Goal: Task Accomplishment & Management: Use online tool/utility

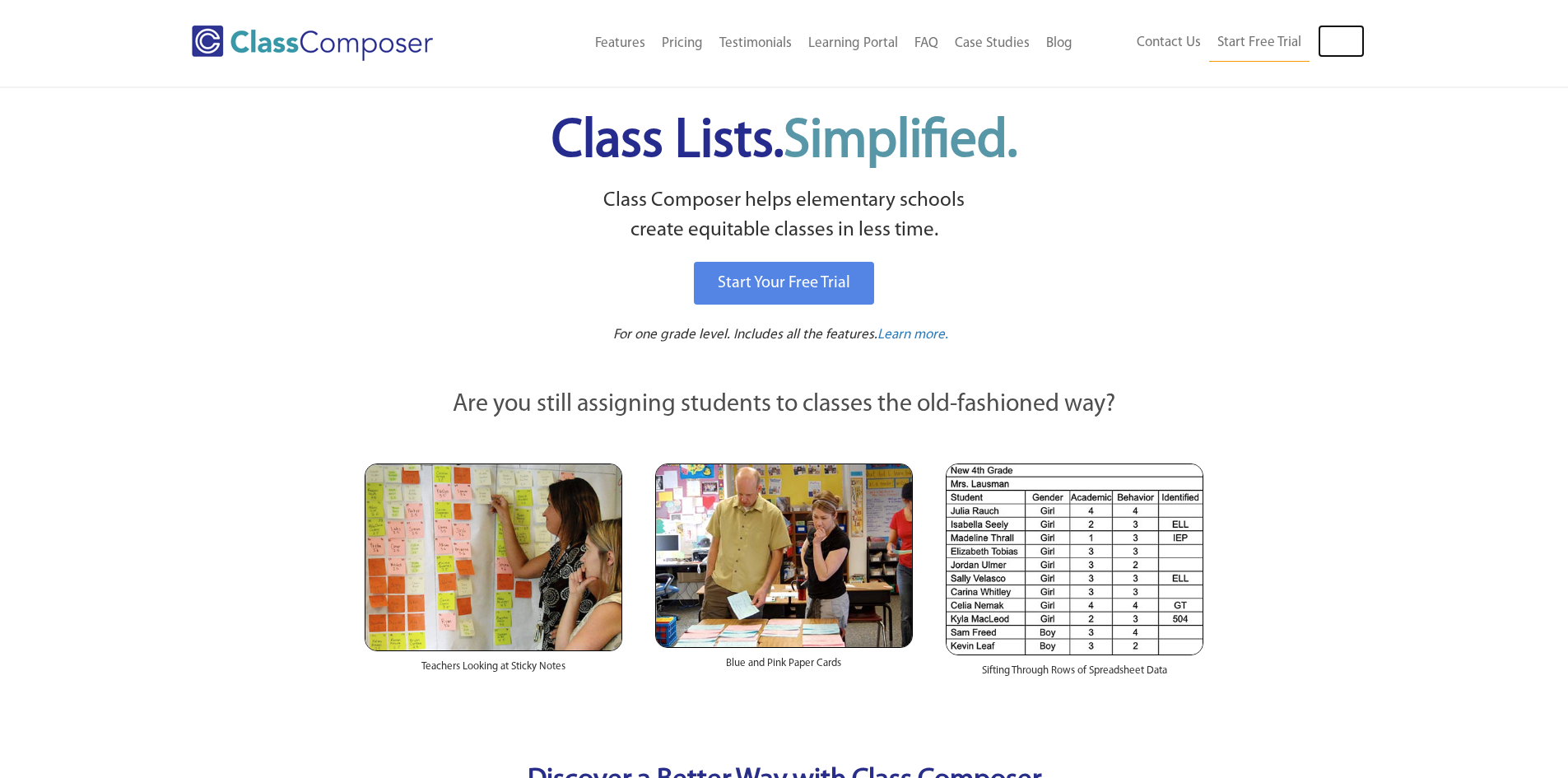
drag, startPoint x: 0, startPoint y: 0, endPoint x: 1341, endPoint y: 34, distance: 1341.4
click at [1341, 34] on link "Log In" at bounding box center [1341, 40] width 47 height 32
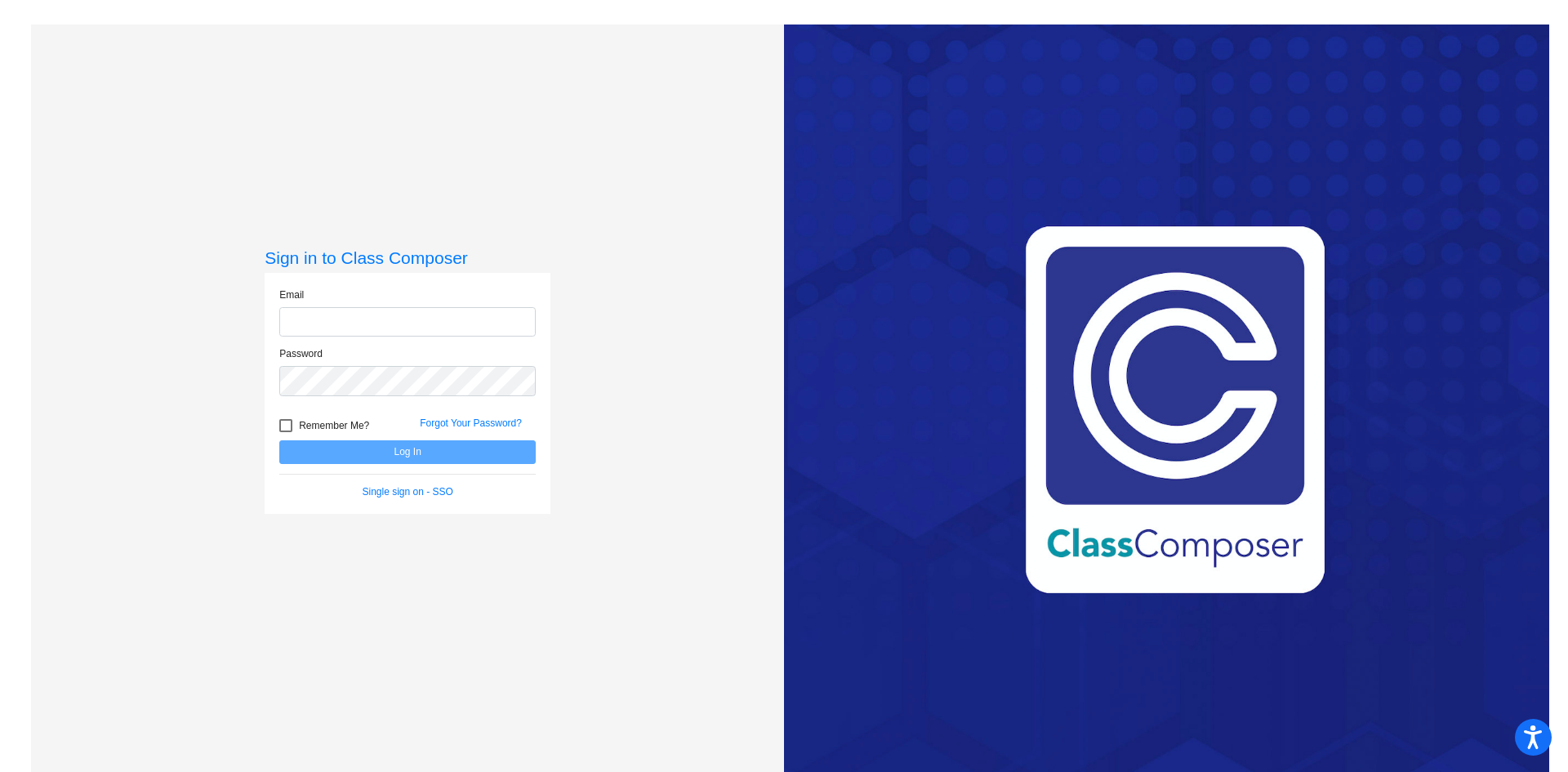
type input "[EMAIL_ADDRESS][DOMAIN_NAME]"
click at [407, 455] on button "Log In" at bounding box center [408, 451] width 256 height 24
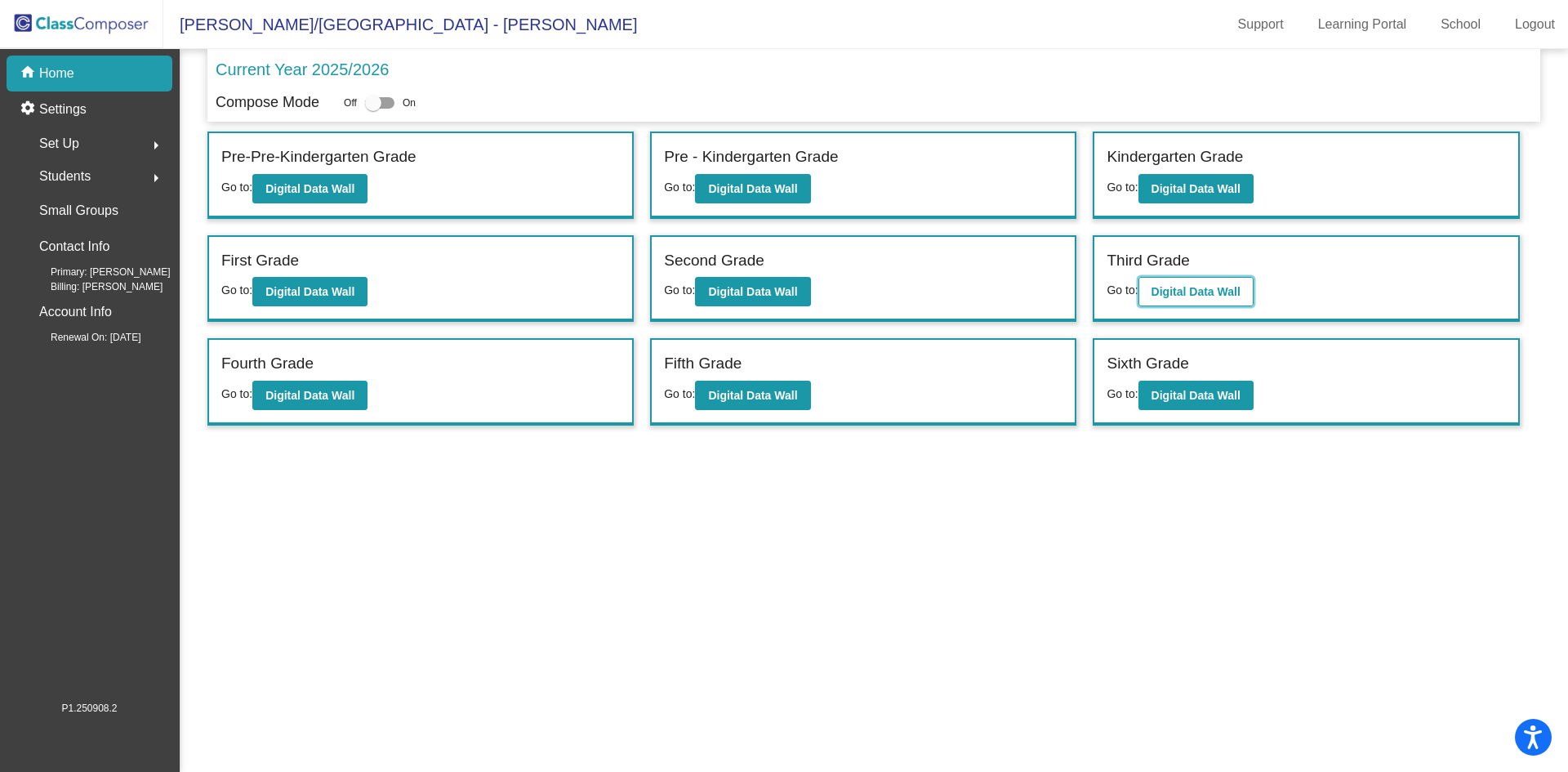
click at [1246, 286] on button "Digital Data Wall" at bounding box center [1196, 292] width 115 height 30
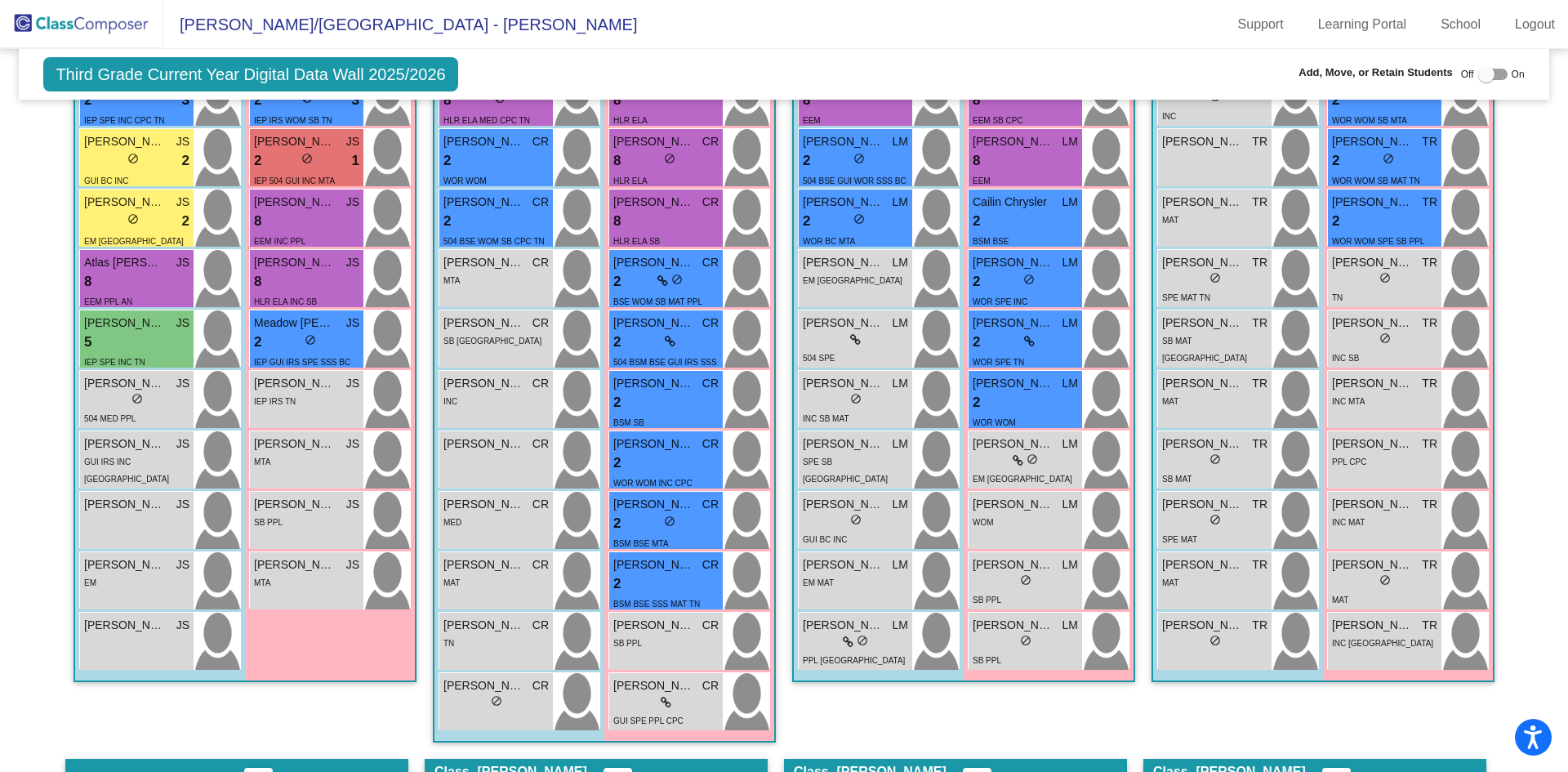
scroll to position [653, 0]
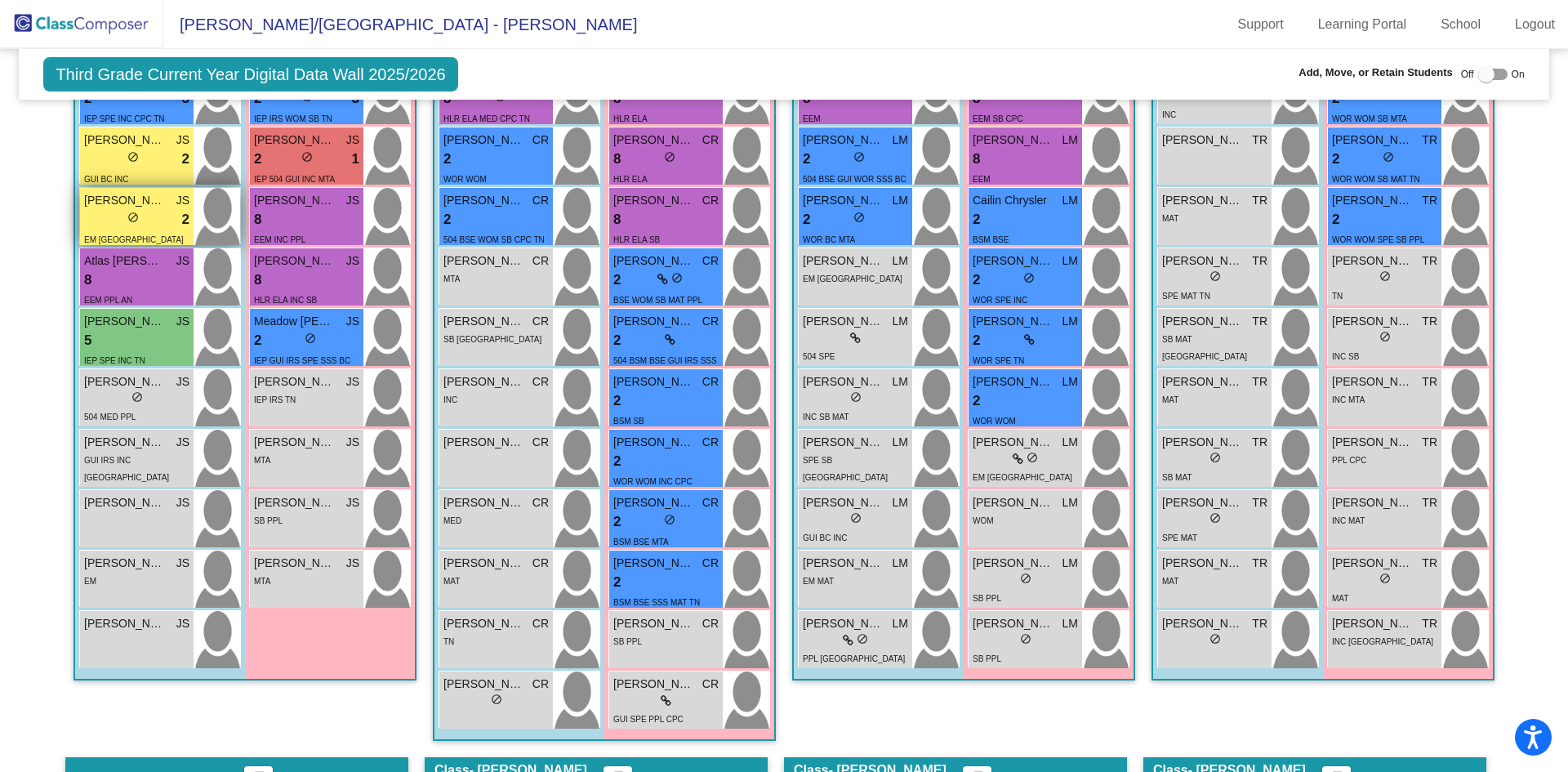
click at [110, 216] on div "lock do_not_disturb_alt 2" at bounding box center [137, 220] width 105 height 21
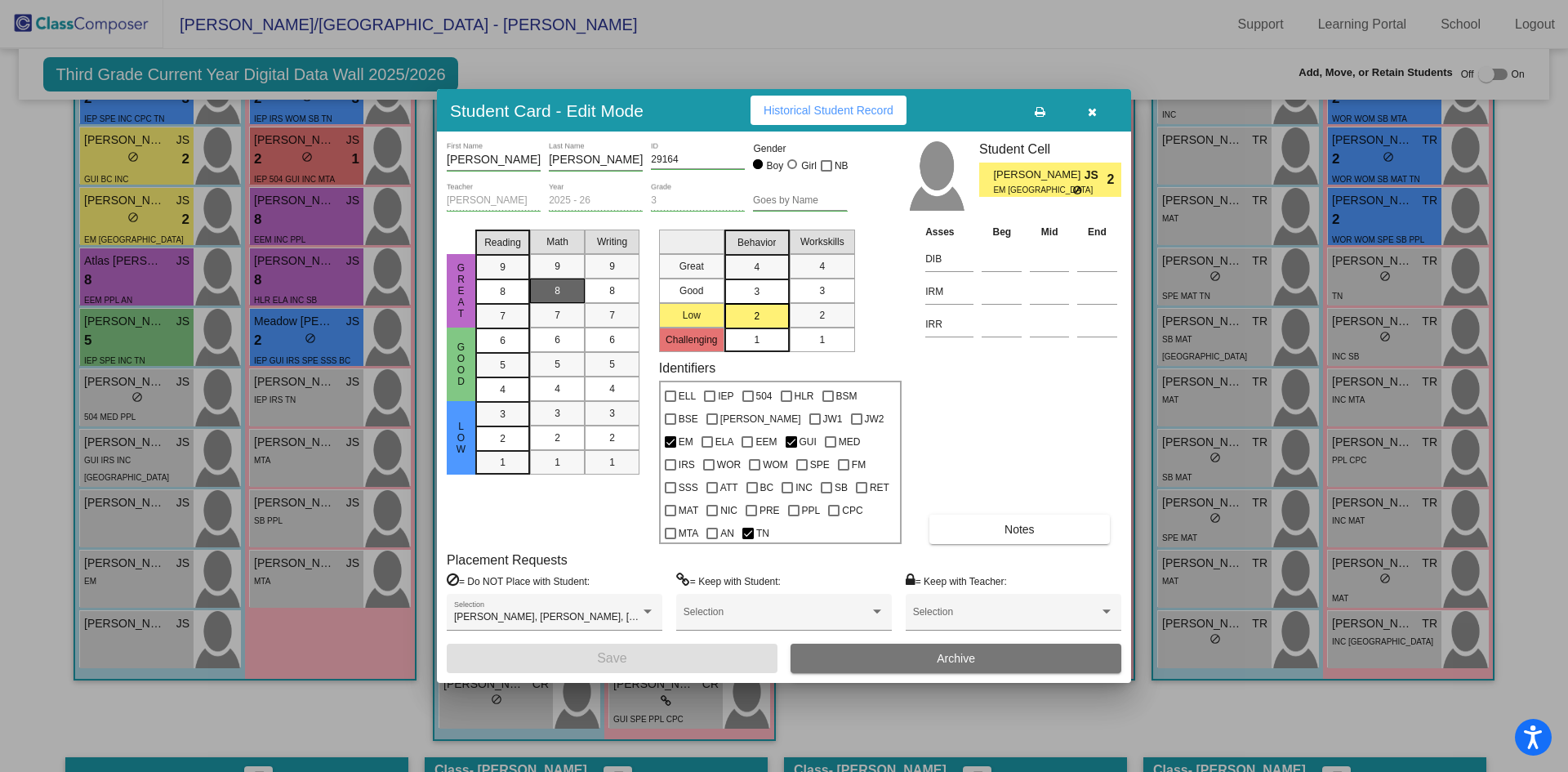
click at [1003, 525] on button "Notes" at bounding box center [1019, 530] width 179 height 30
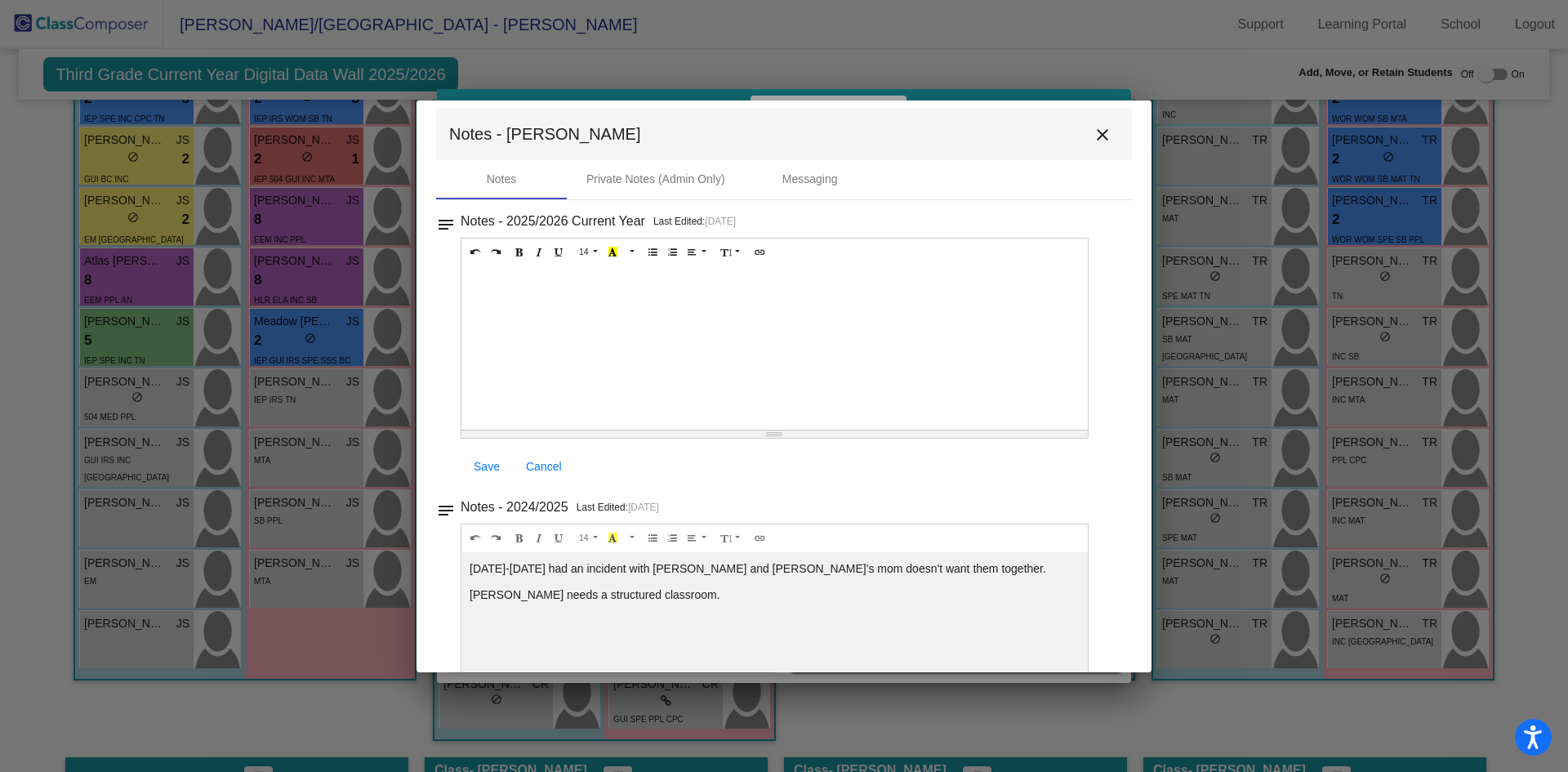
scroll to position [0, 0]
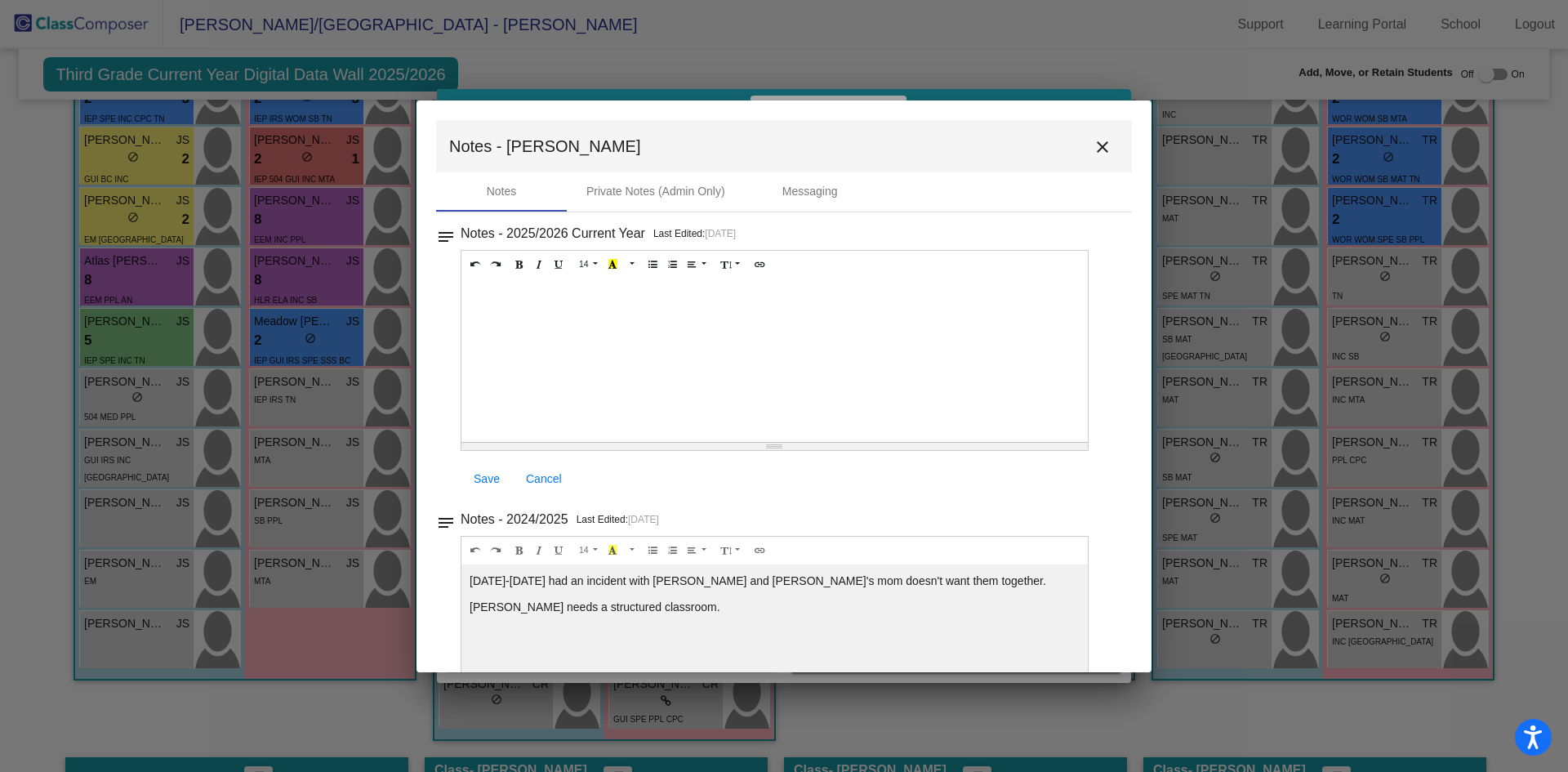
click at [1101, 146] on mat-icon "close" at bounding box center [1102, 146] width 19 height 19
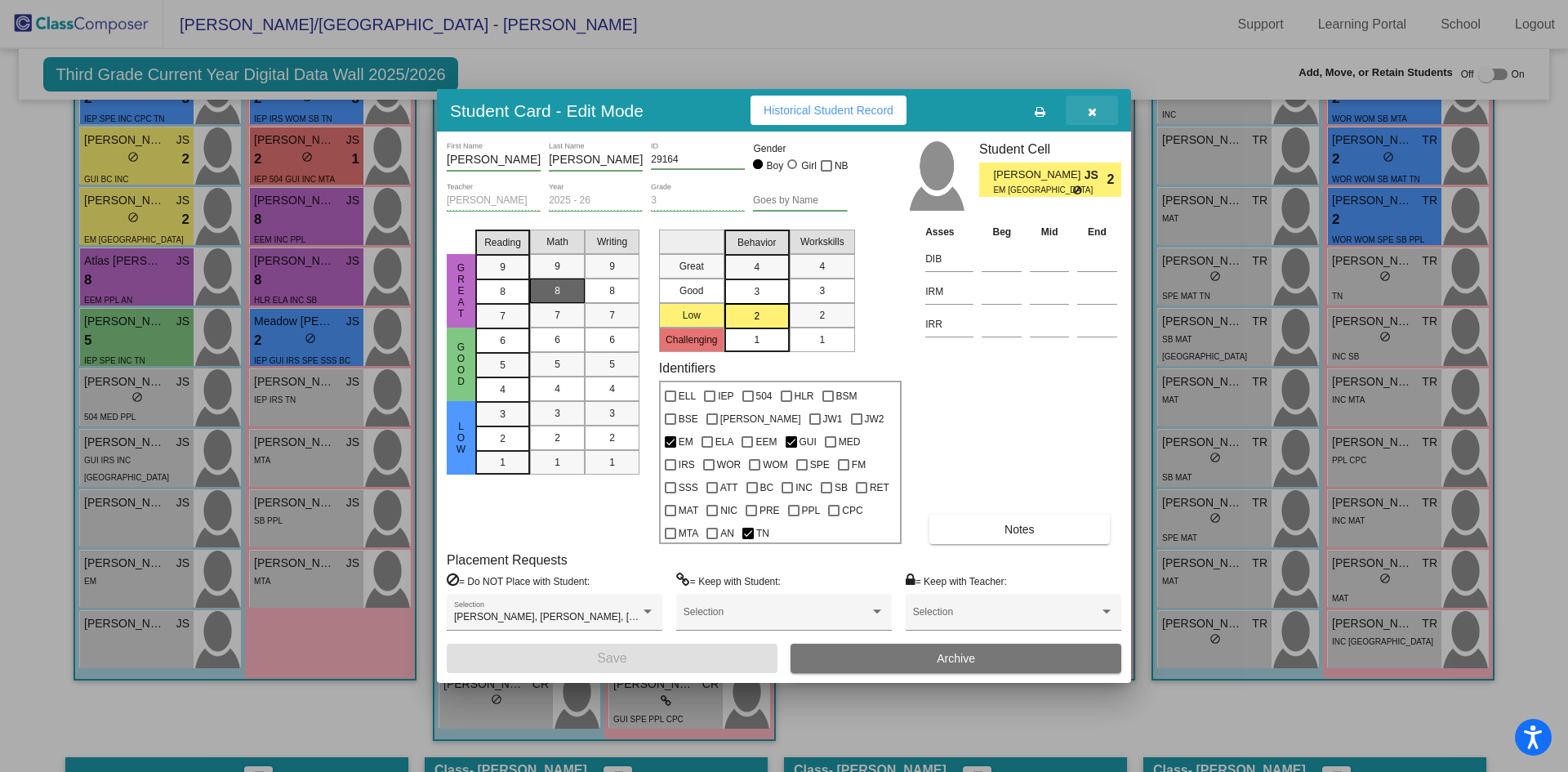
click at [1084, 112] on button "button" at bounding box center [1092, 111] width 52 height 30
